Goal: Information Seeking & Learning: Stay updated

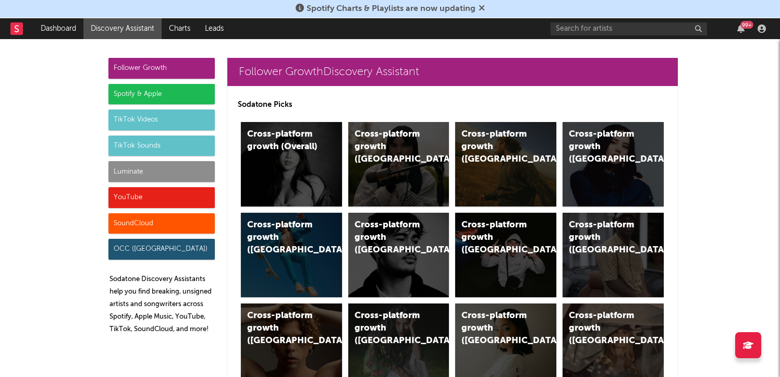
click at [150, 174] on div "Luminate" at bounding box center [161, 171] width 106 height 21
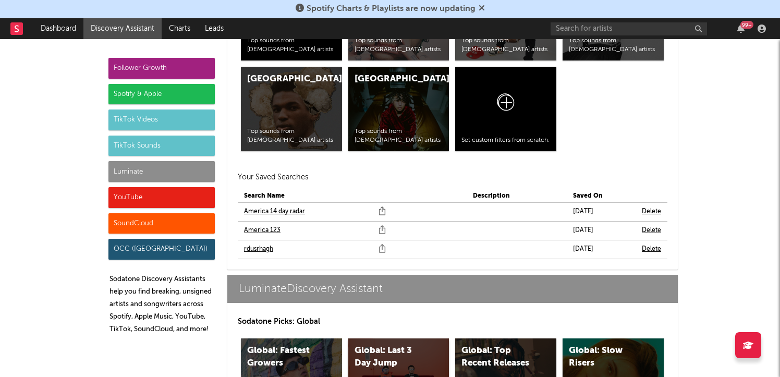
scroll to position [4868, 0]
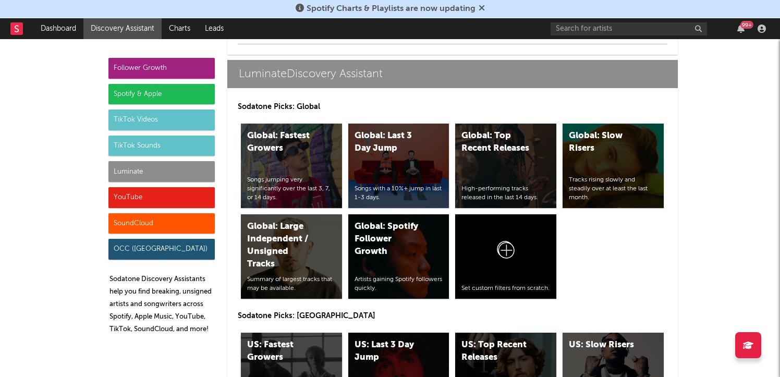
click at [268, 342] on div "US: Fastest Growers" at bounding box center [282, 351] width 71 height 25
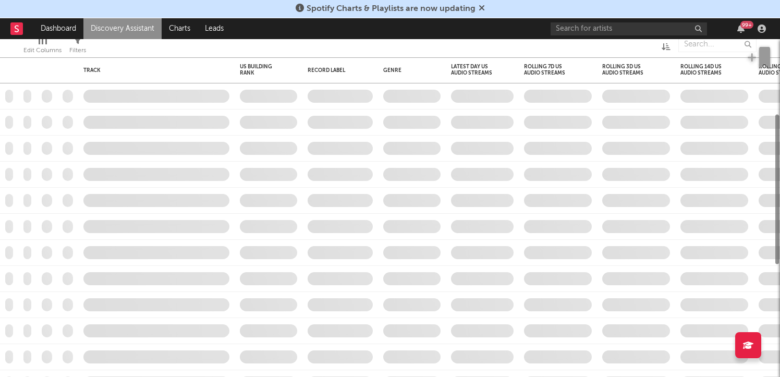
checkbox input "true"
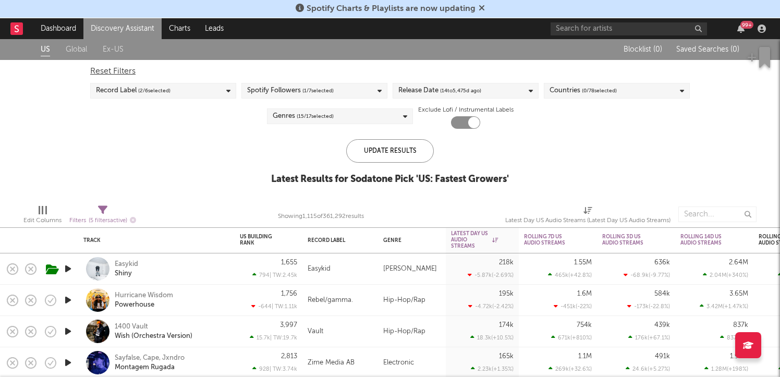
click at [113, 33] on link "Discovery Assistant" at bounding box center [122, 28] width 78 height 21
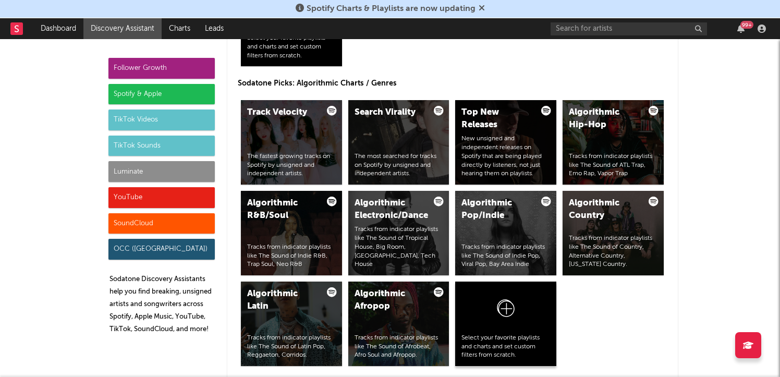
scroll to position [1274, 0]
